Goal: Task Accomplishment & Management: Manage account settings

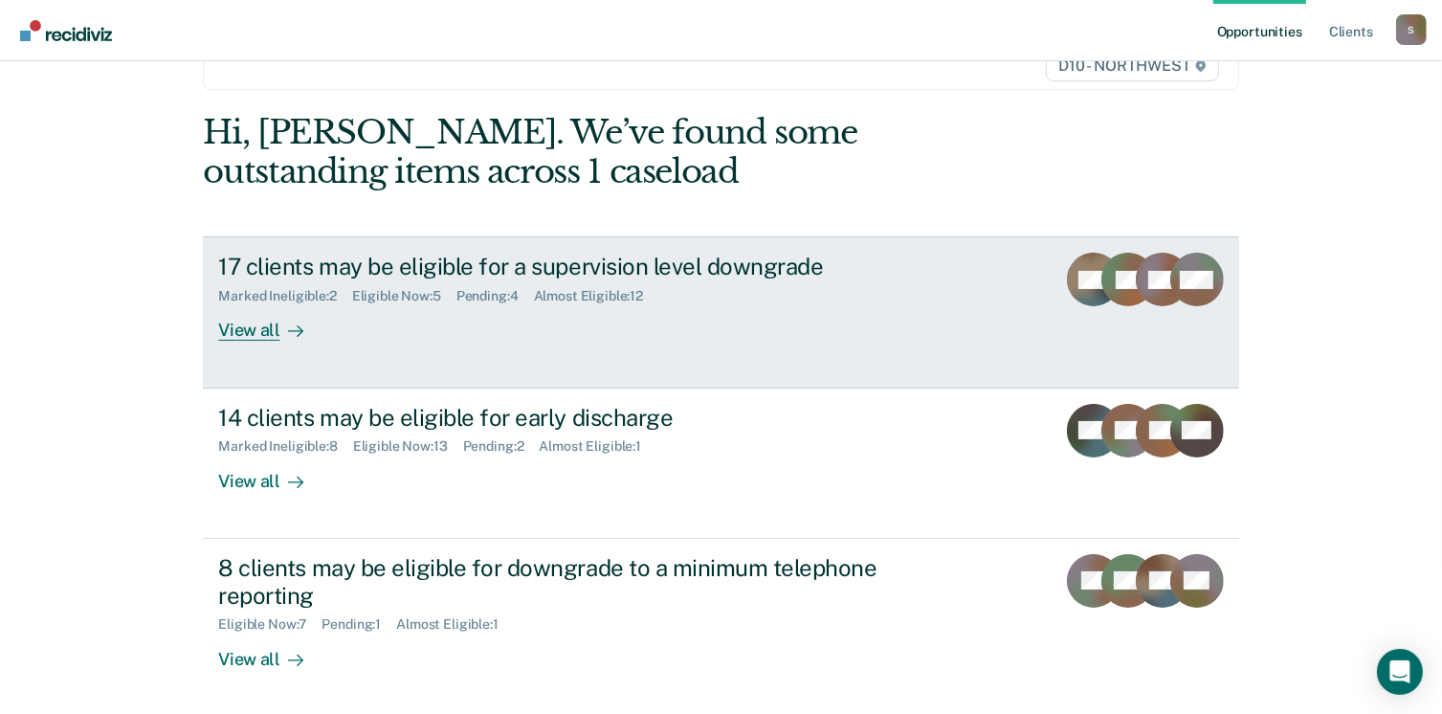
scroll to position [144, 0]
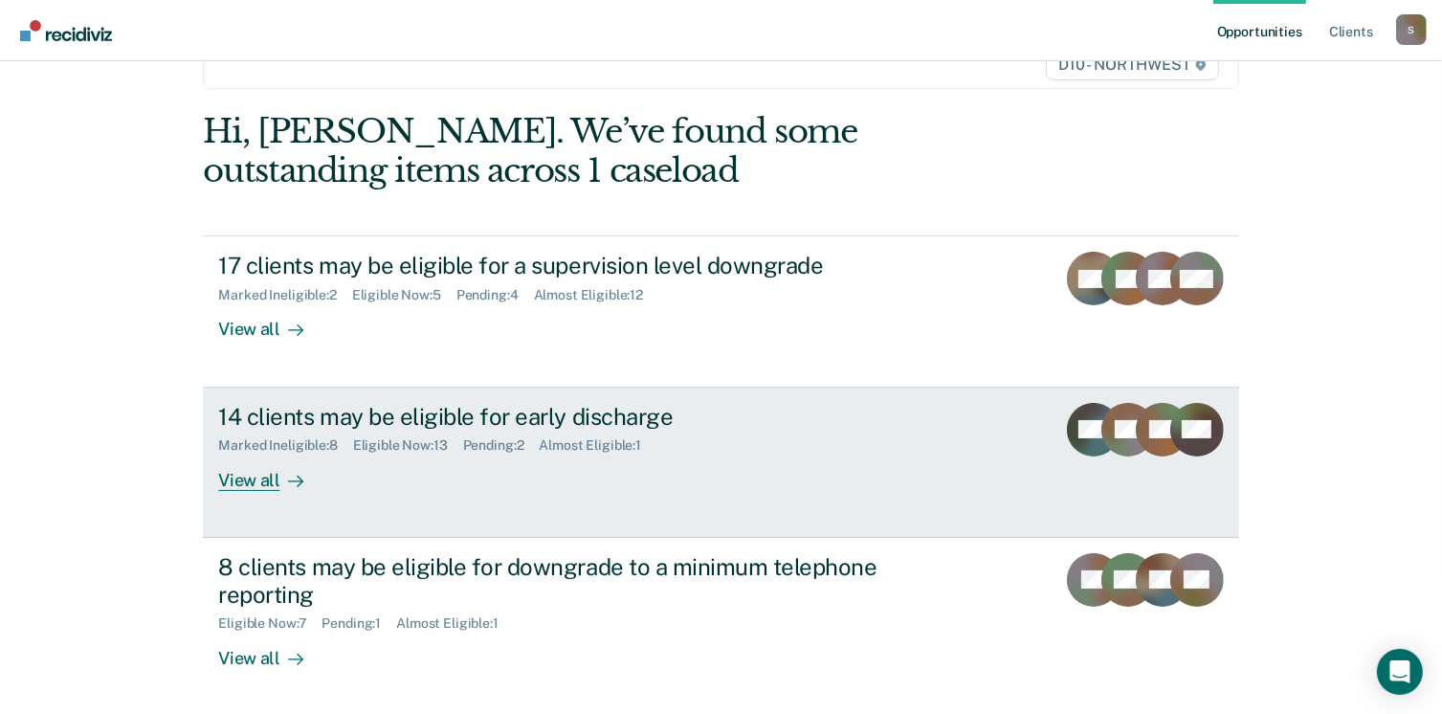
click at [244, 480] on div "View all" at bounding box center [271, 471] width 107 height 37
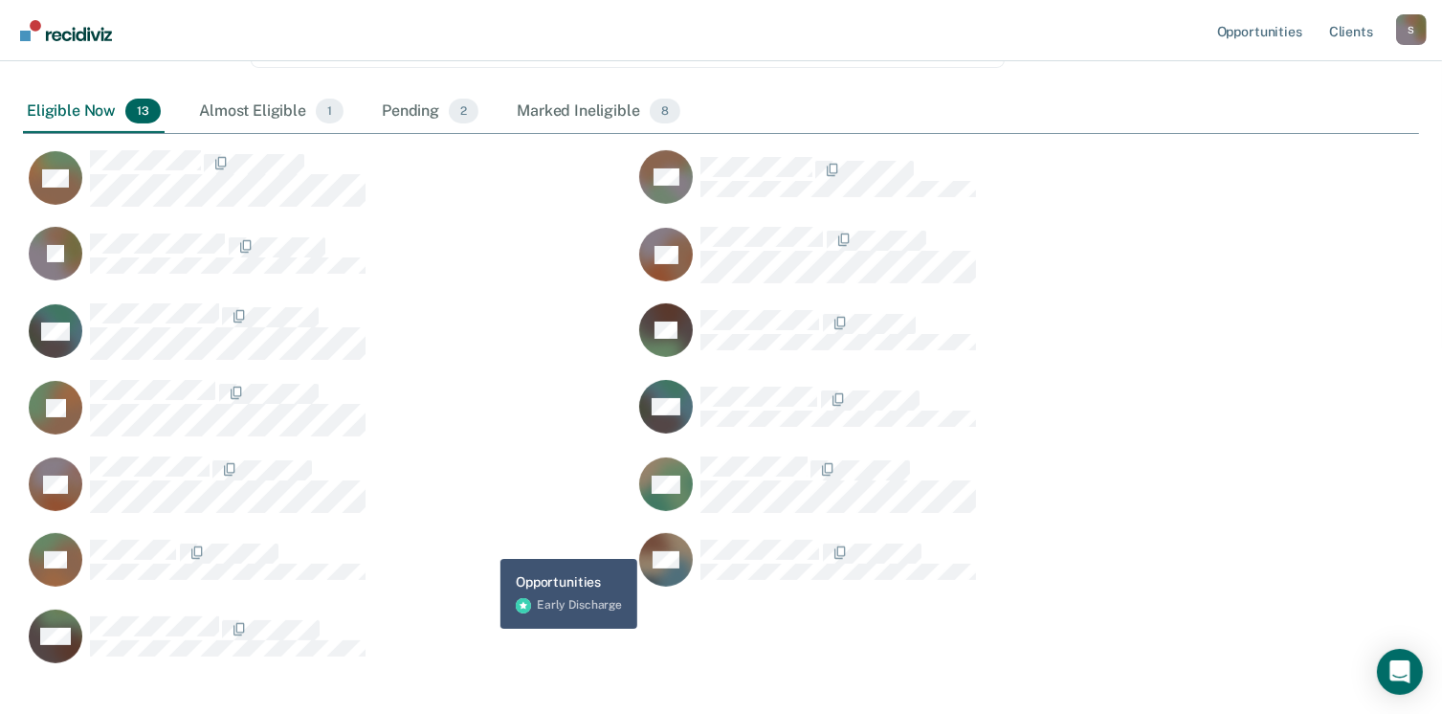
scroll to position [383, 0]
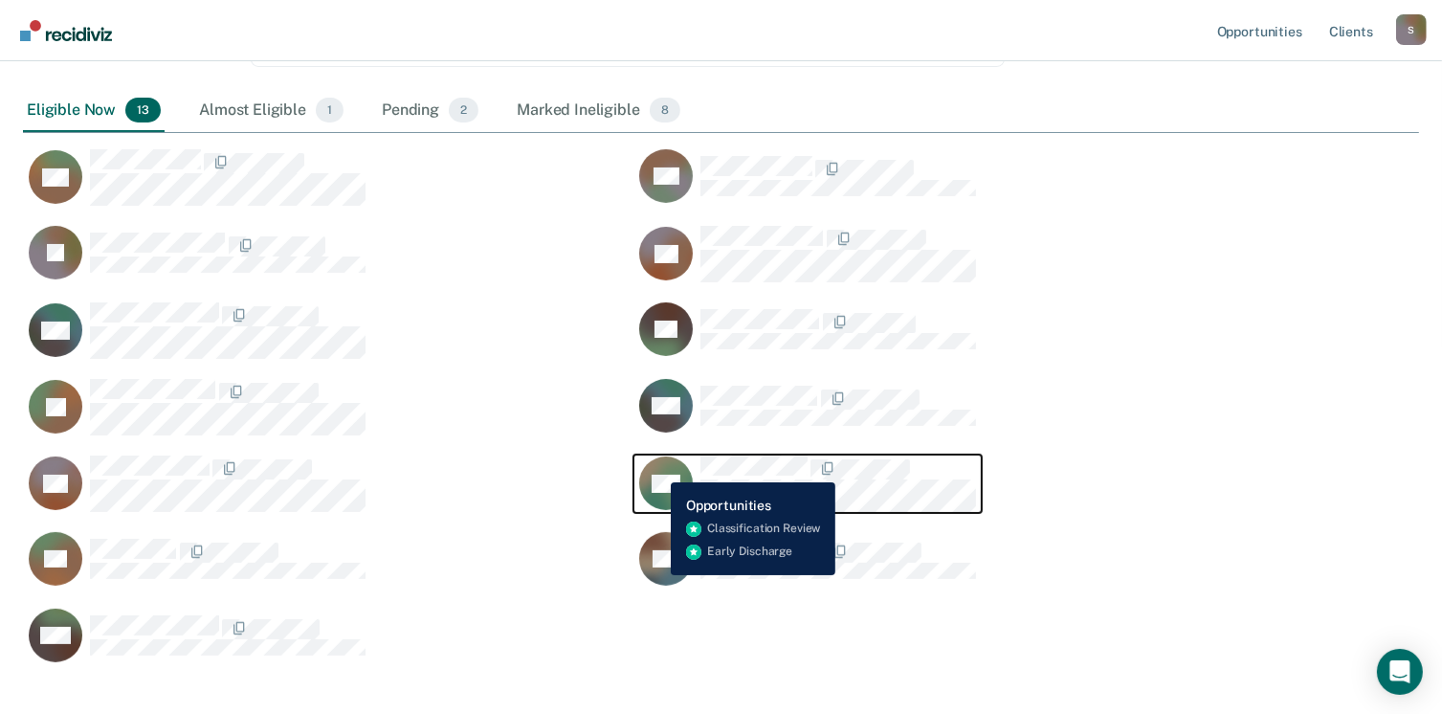
click at [657, 467] on icon "CaseloadOpportunityCell-0773638" at bounding box center [657, 461] width 79 height 73
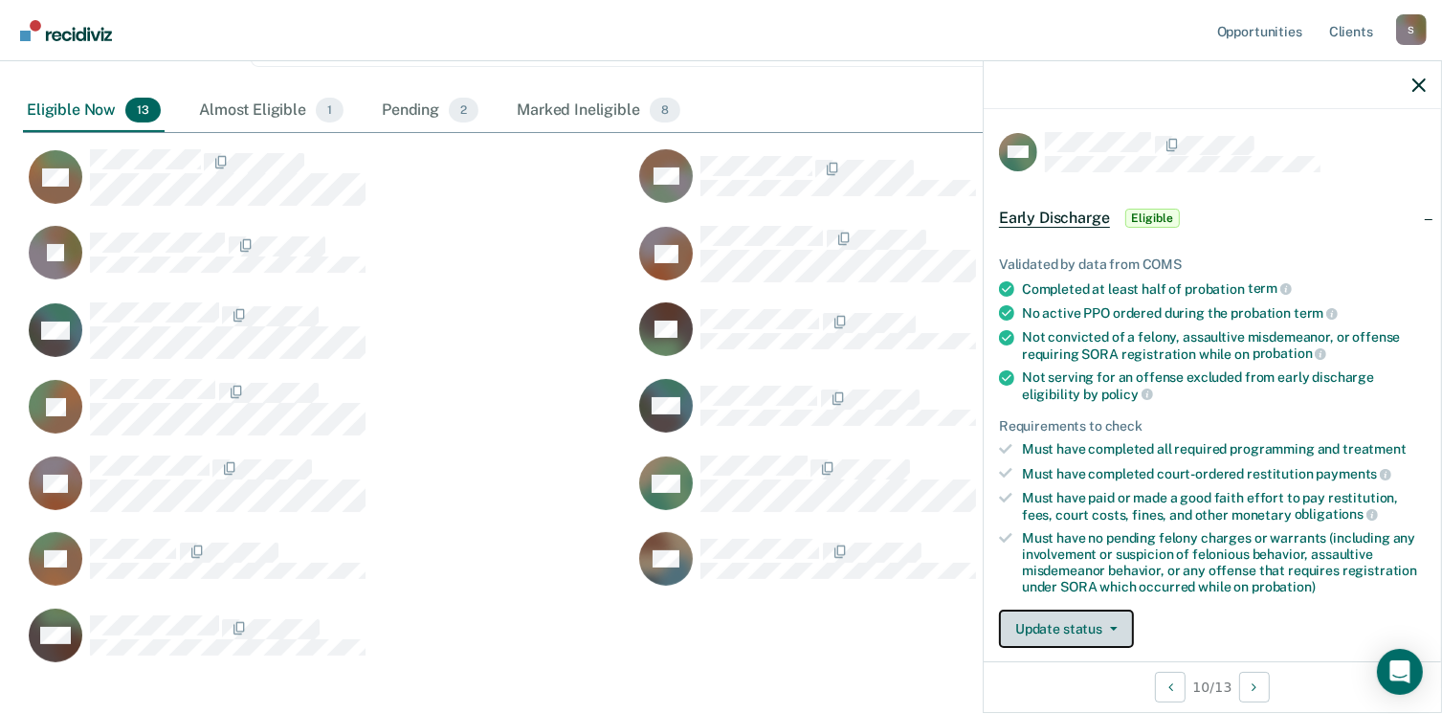
click at [1088, 631] on button "Update status" at bounding box center [1066, 628] width 135 height 38
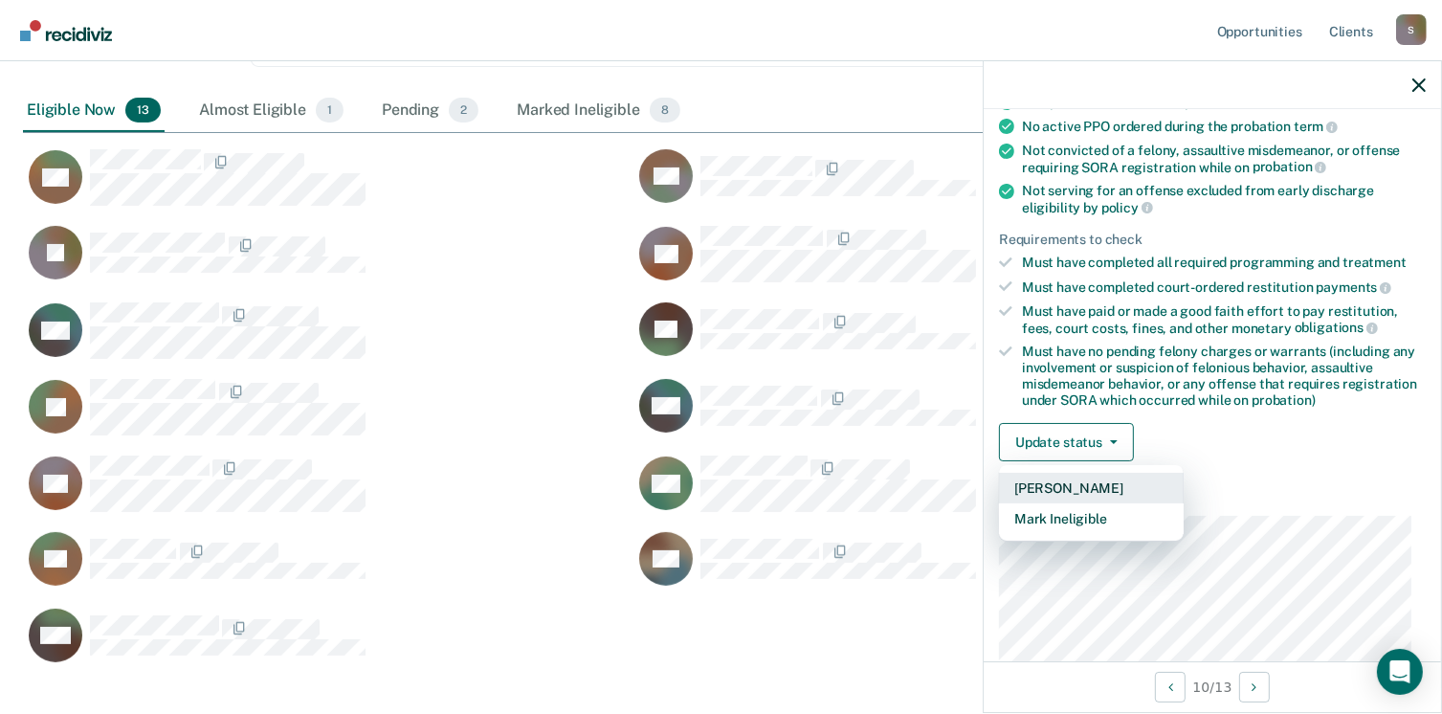
scroll to position [194, 0]
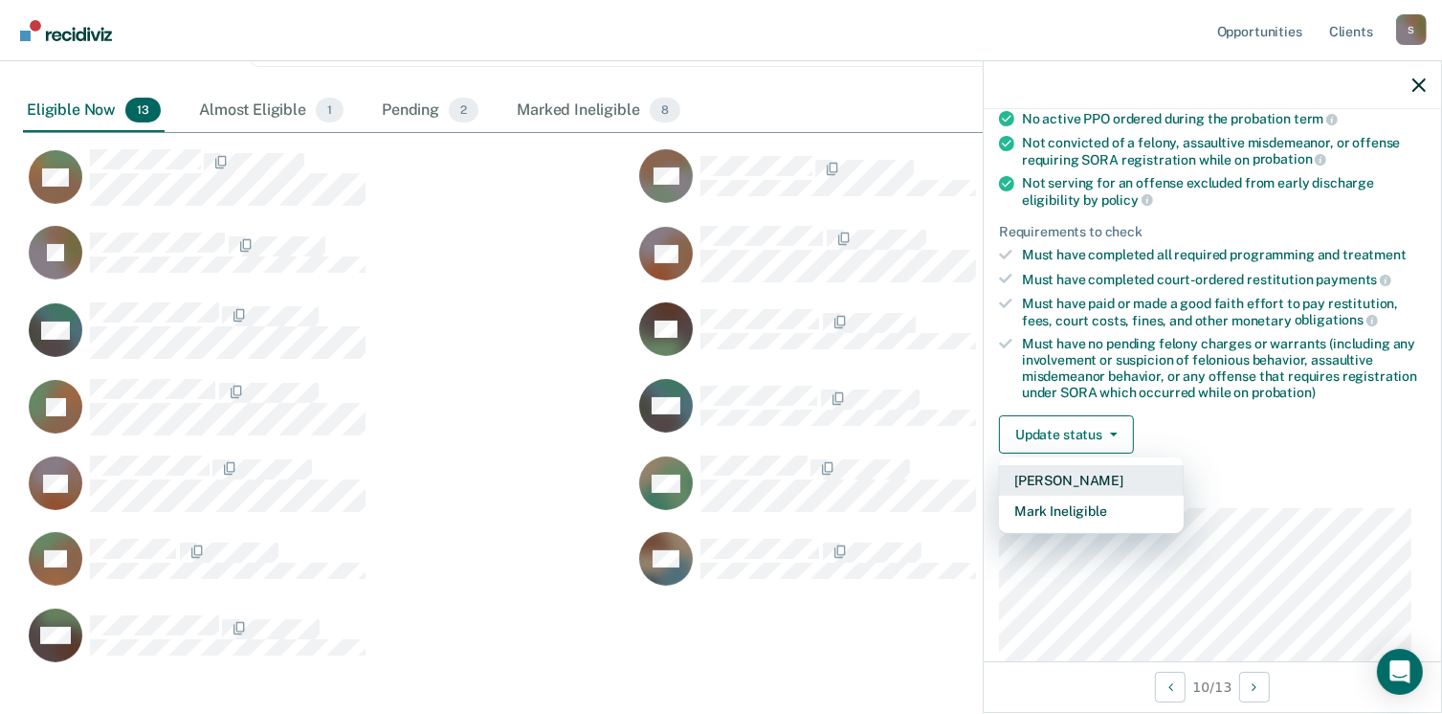
click at [1076, 475] on button "[PERSON_NAME]" at bounding box center [1091, 480] width 185 height 31
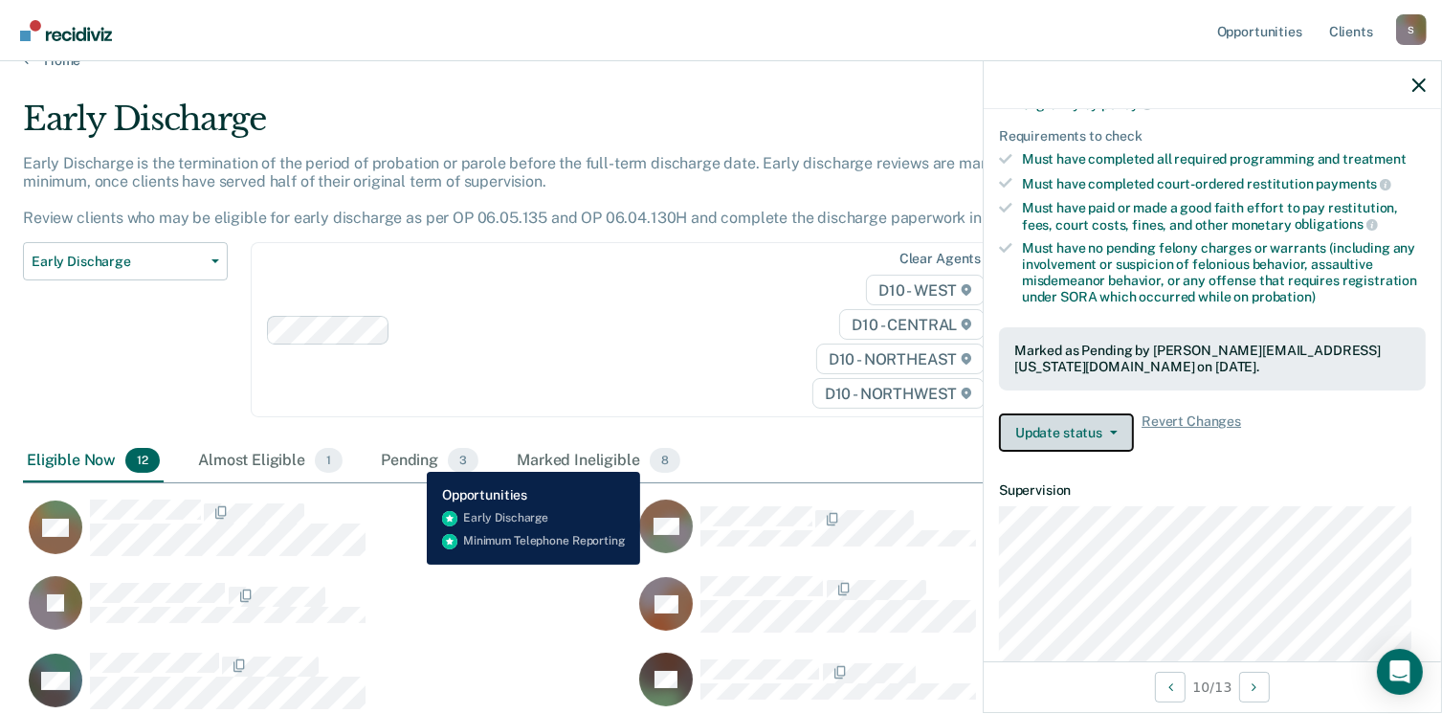
scroll to position [0, 0]
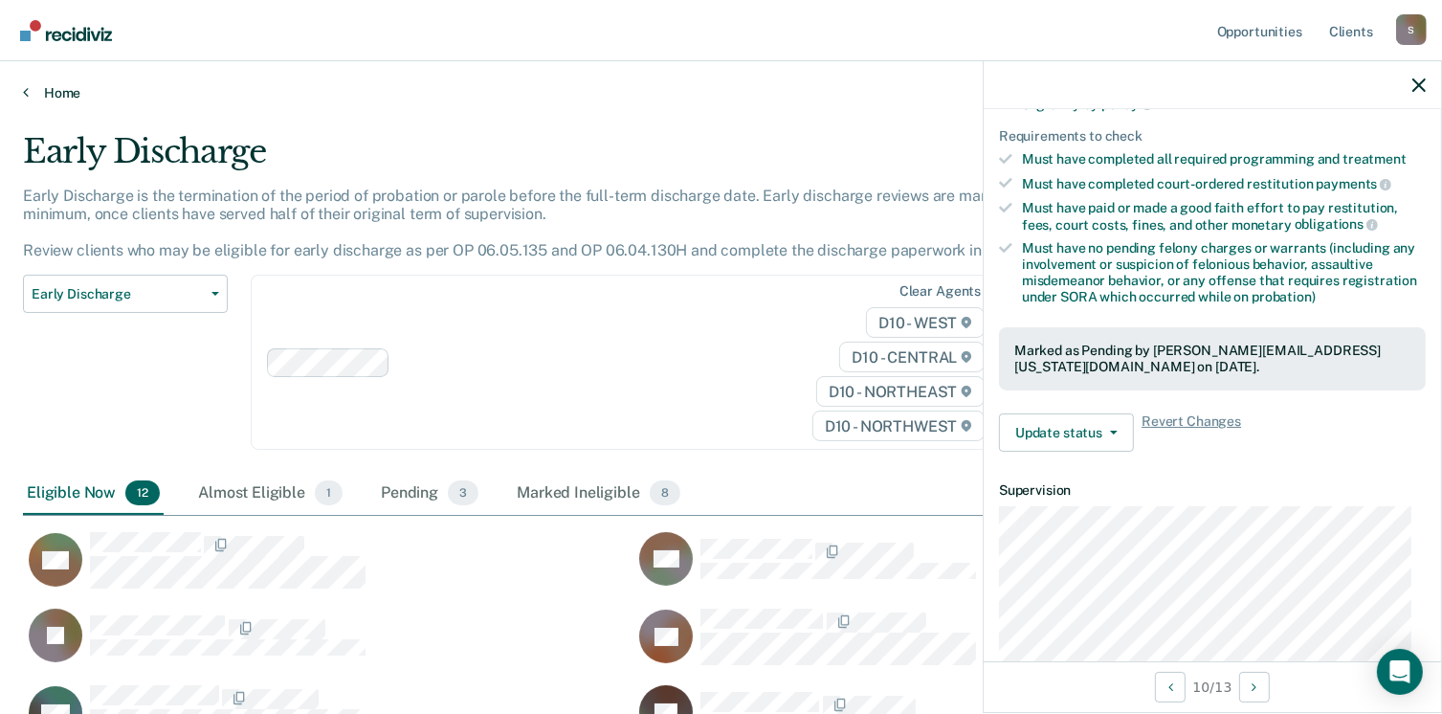
click at [38, 90] on link "Home" at bounding box center [721, 92] width 1396 height 17
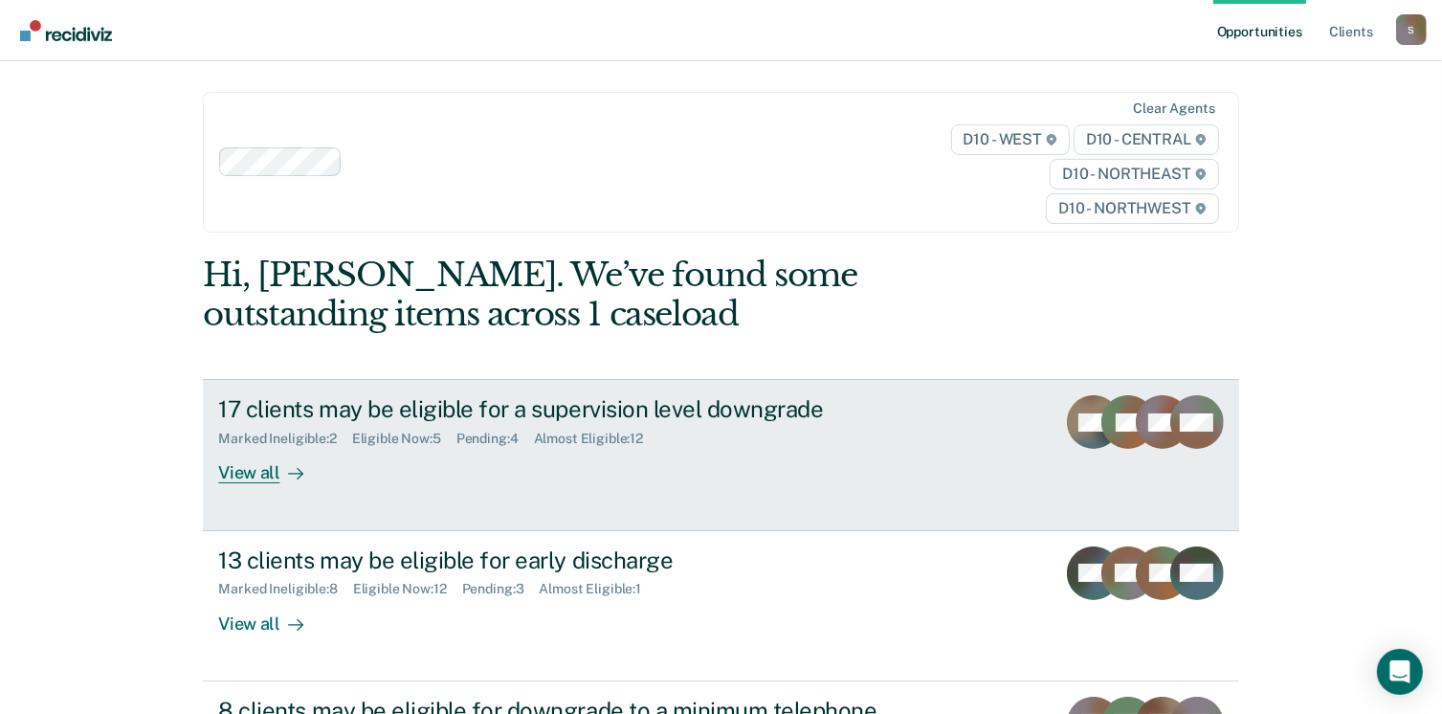
click at [248, 483] on link "17 clients may be eligible for a supervision level downgrade Marked Ineligible …" at bounding box center [720, 454] width 1035 height 151
